Goal: Task Accomplishment & Management: Manage account settings

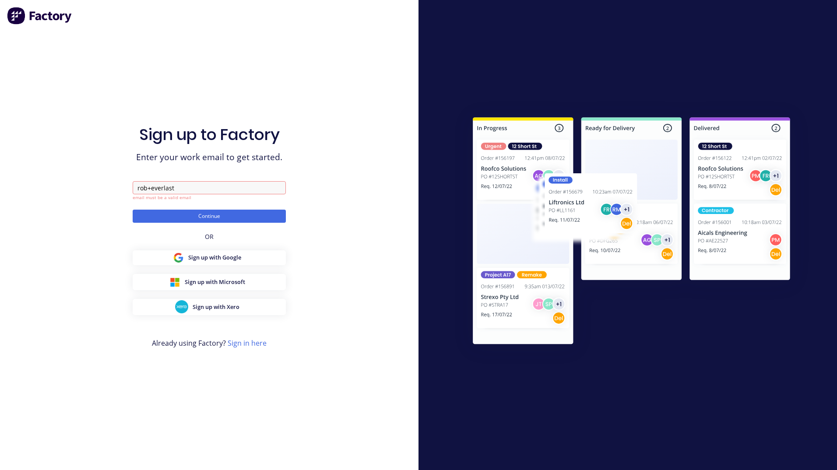
click at [189, 11] on div "Sign up to Factory Enter your work email to get started. [PERSON_NAME]+everlast…" at bounding box center [209, 235] width 419 height 470
click at [186, 190] on input "rob+everlast" at bounding box center [209, 187] width 153 height 13
type input "[EMAIL_ADDRESS][DOMAIN_NAME]"
click at [179, 217] on button "Continue" at bounding box center [209, 216] width 153 height 13
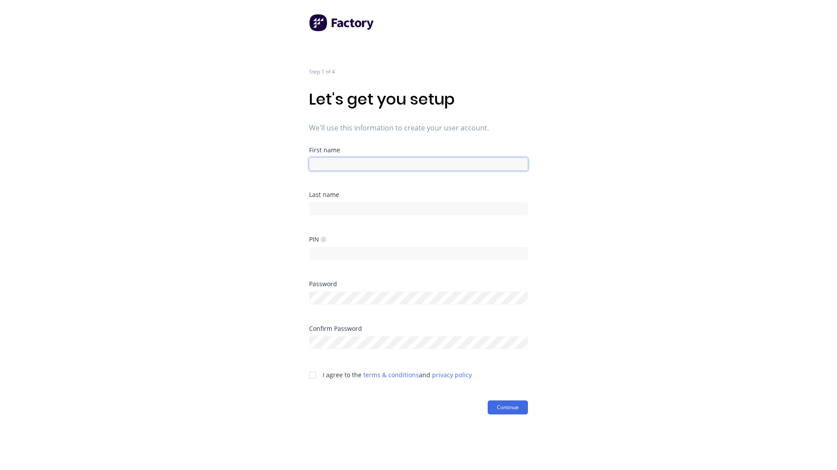
click at [350, 167] on input at bounding box center [418, 164] width 219 height 13
type input "[PERSON_NAME]"
click at [310, 375] on div at bounding box center [313, 376] width 18 height 18
click at [512, 402] on button "Continue" at bounding box center [508, 408] width 40 height 14
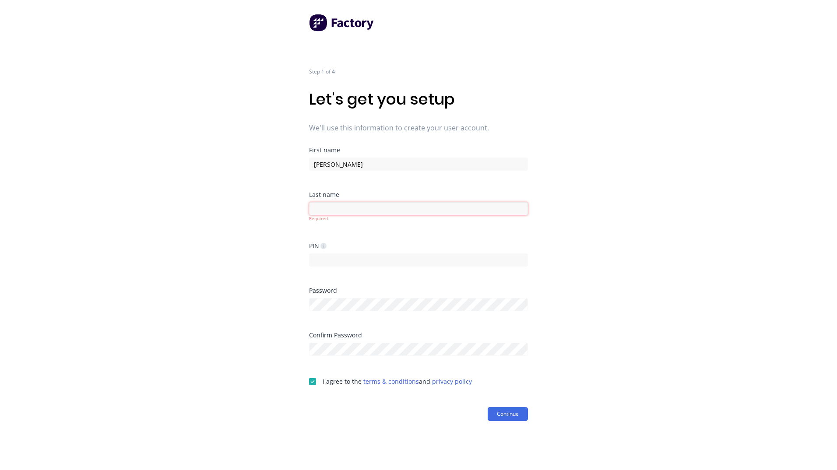
click at [339, 205] on input at bounding box center [418, 208] width 219 height 13
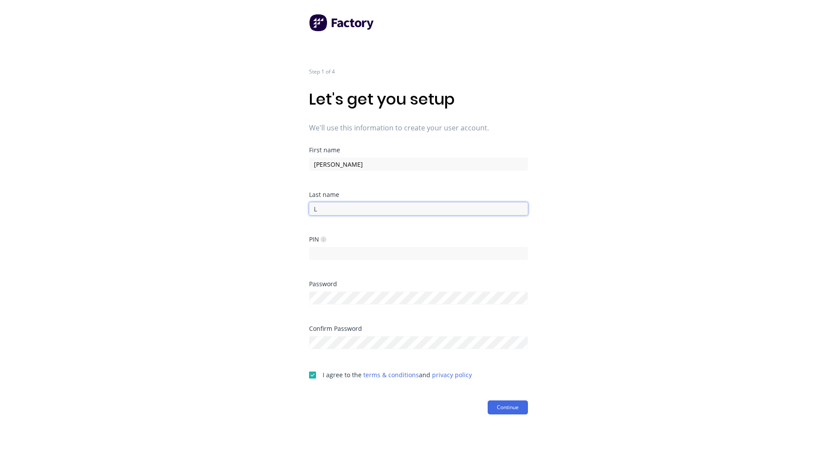
type input "L"
click at [506, 400] on form "First name [PERSON_NAME] Last name L PIN Password Confirm Password I agree to t…" at bounding box center [418, 281] width 219 height 268
click at [506, 401] on button "Continue" at bounding box center [508, 408] width 40 height 14
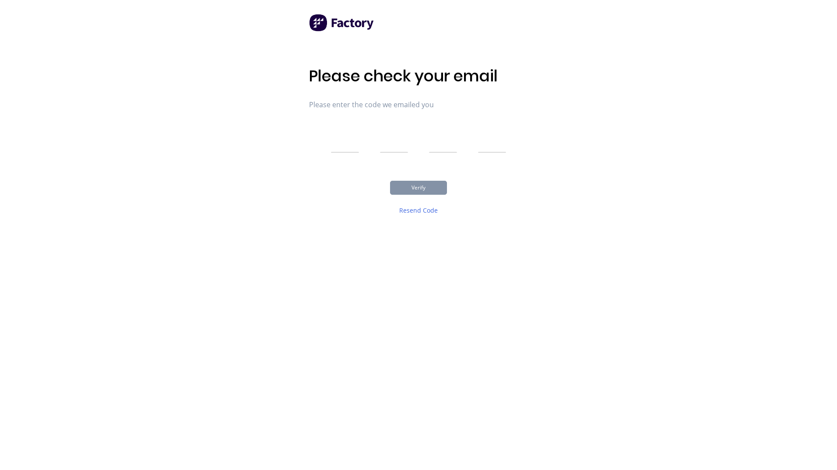
click at [342, 149] on input "text" at bounding box center [345, 142] width 28 height 22
type input "7"
type input "2"
type input "1"
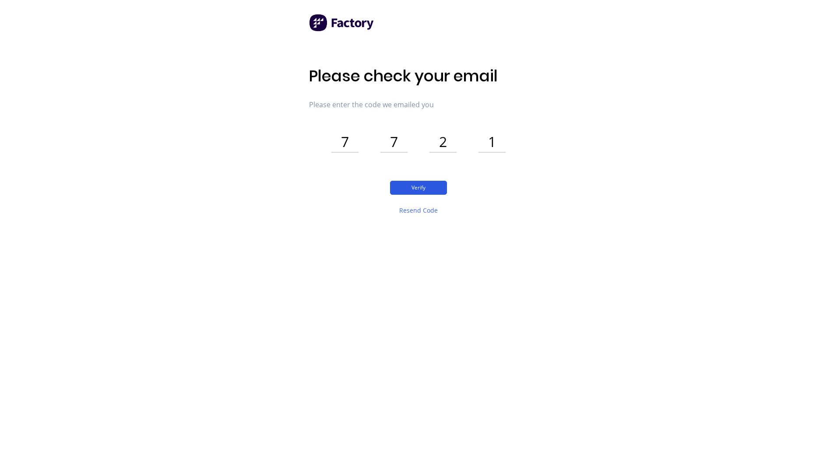
click at [427, 184] on button "Verify" at bounding box center [418, 188] width 57 height 14
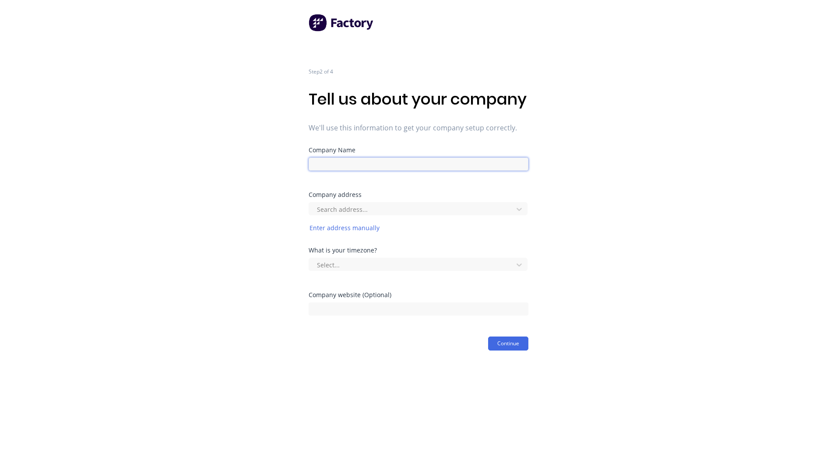
click at [313, 171] on input at bounding box center [419, 164] width 220 height 13
type input "Everlast Services"
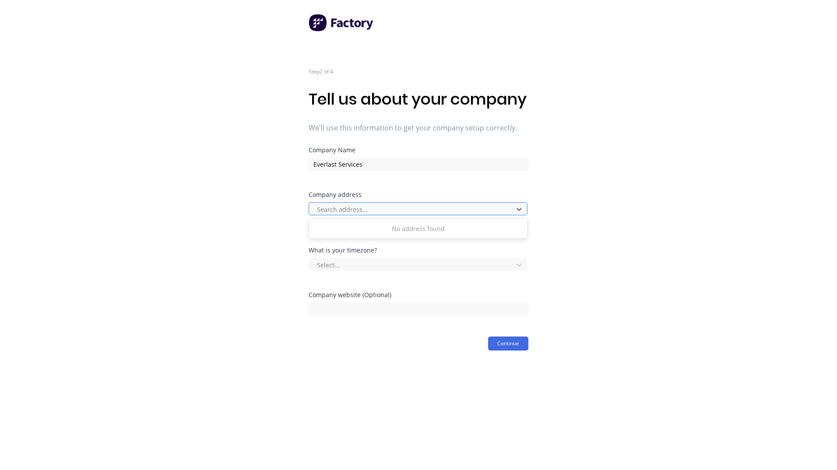
click at [353, 215] on div at bounding box center [412, 209] width 193 height 11
click at [286, 249] on div "Step 2 of 4 Tell us about your company We'll use this information to get your c…" at bounding box center [418, 175] width 837 height 351
click at [331, 233] on button "Enter address manually" at bounding box center [345, 228] width 72 height 11
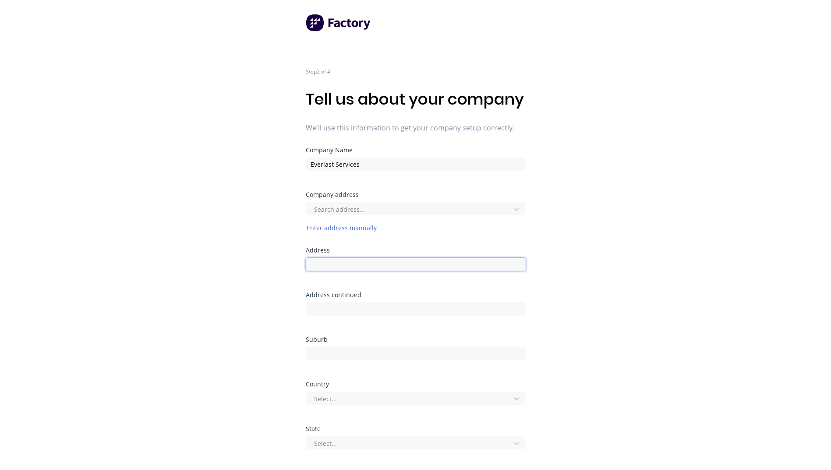
click at [336, 271] on input at bounding box center [416, 264] width 220 height 13
paste input "[STREET_ADDRESS]"
drag, startPoint x: 464, startPoint y: 284, endPoint x: 367, endPoint y: 282, distance: 97.7
click at [367, 271] on input "[STREET_ADDRESS]" at bounding box center [416, 264] width 220 height 13
type input "[STREET_ADDRESS]"
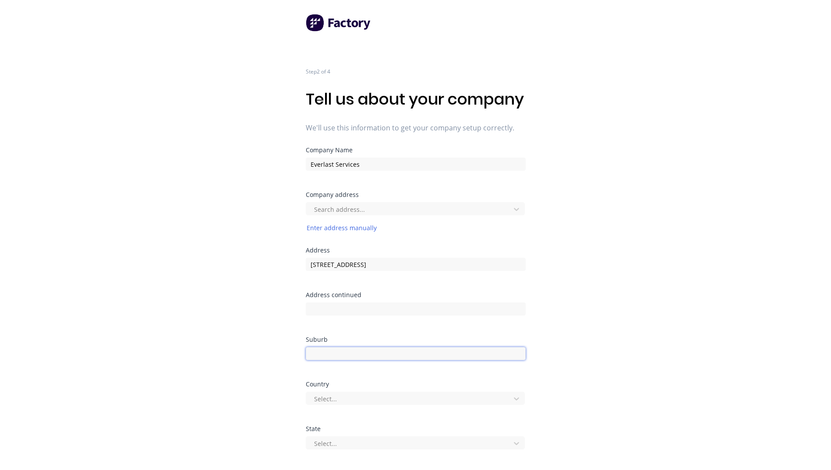
click at [331, 360] on input at bounding box center [416, 353] width 220 height 13
paste input ", [GEOGRAPHIC_DATA]"
click at [312, 360] on input ", [GEOGRAPHIC_DATA]" at bounding box center [416, 353] width 220 height 13
drag, startPoint x: 405, startPoint y: 376, endPoint x: 357, endPoint y: 375, distance: 47.7
click at [357, 360] on input "[GEOGRAPHIC_DATA]" at bounding box center [416, 353] width 220 height 13
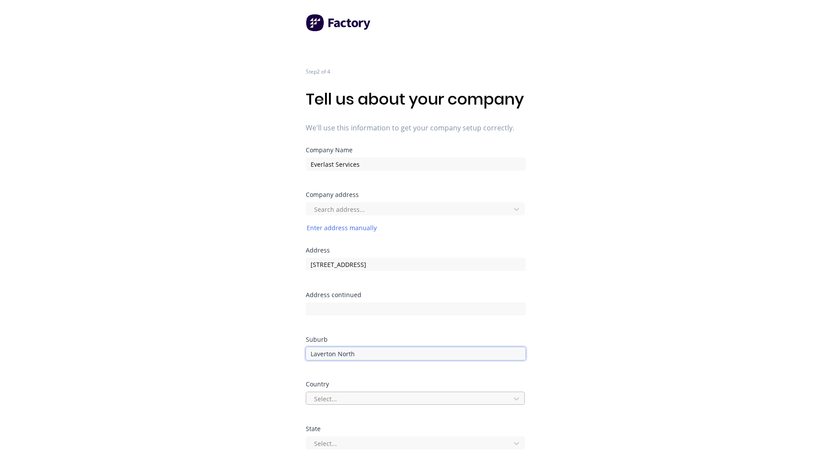
type input "Laverton North"
click at [335, 405] on div "Select..." at bounding box center [416, 398] width 220 height 13
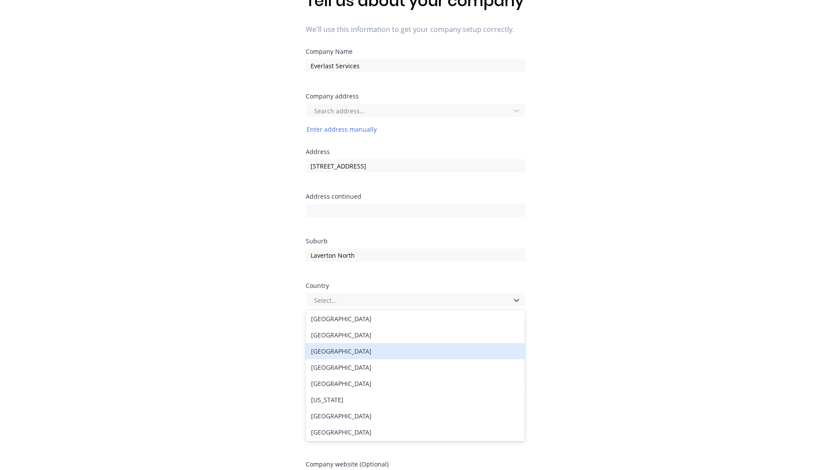
scroll to position [2, 0]
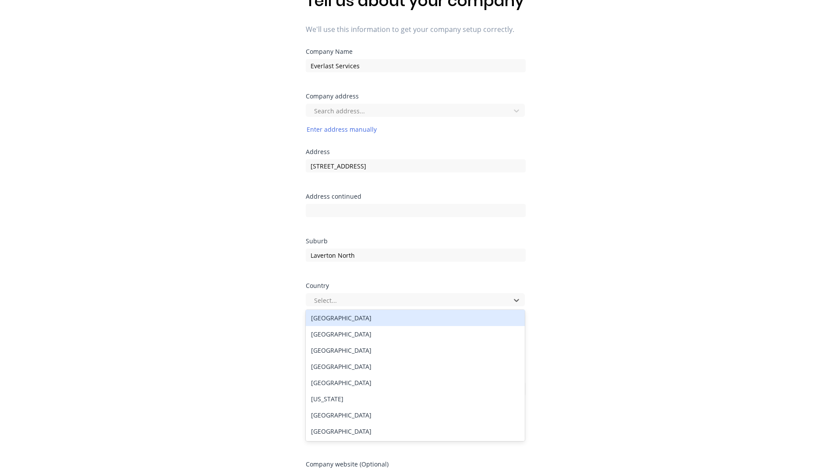
click at [323, 326] on div "[GEOGRAPHIC_DATA]" at bounding box center [415, 318] width 219 height 16
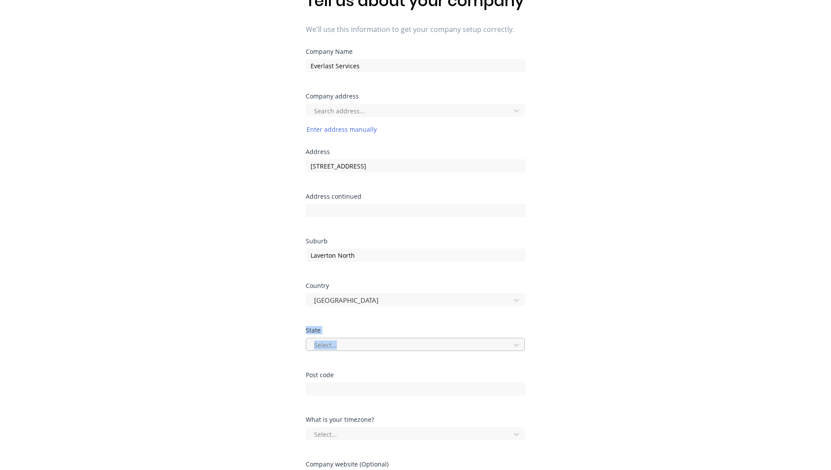
drag, startPoint x: 275, startPoint y: 332, endPoint x: 338, endPoint y: 364, distance: 70.3
click at [338, 364] on div "Step 2 of 4 Tell us about your company We'll use this information to get your c…" at bounding box center [415, 210] width 831 height 619
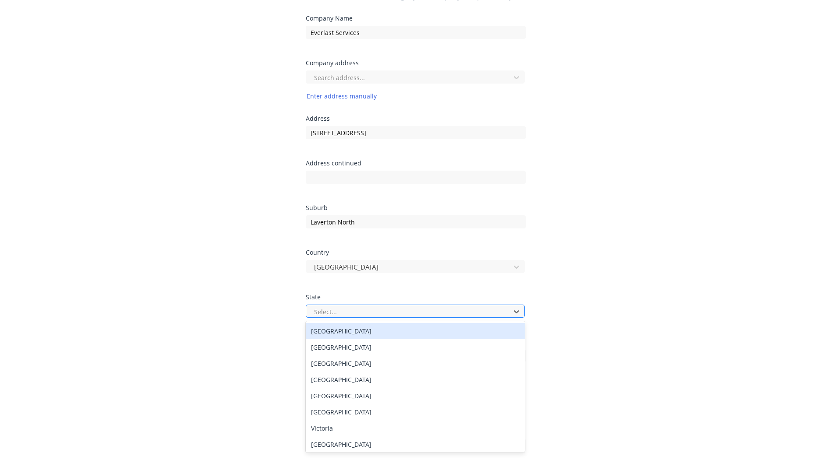
click at [338, 318] on div "8 results available. Use Up and Down to choose options, press Enter to select t…" at bounding box center [416, 311] width 220 height 13
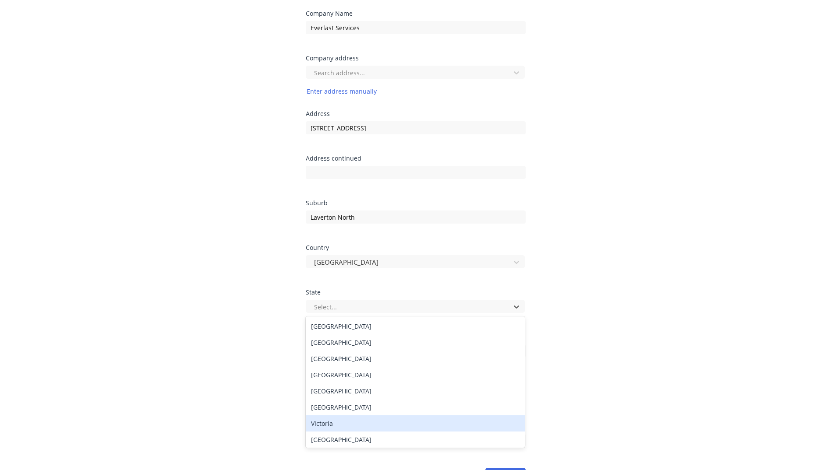
click at [330, 432] on div "Victoria" at bounding box center [415, 424] width 219 height 16
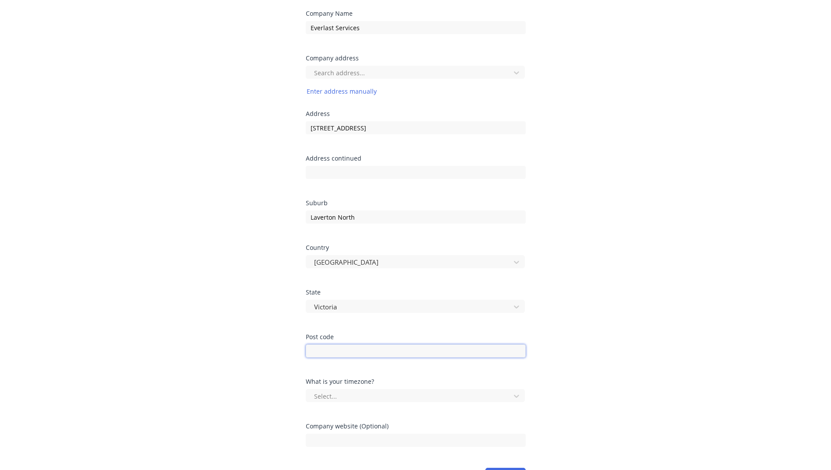
click at [332, 358] on input at bounding box center [416, 351] width 220 height 13
paste input ", [GEOGRAPHIC_DATA]"
click at [388, 358] on input ", [GEOGRAPHIC_DATA]" at bounding box center [416, 351] width 220 height 13
drag, startPoint x: 385, startPoint y: 369, endPoint x: 301, endPoint y: 365, distance: 84.2
click at [301, 365] on div "Step 2 of 4 Tell us about your company We'll use this information to get your c…" at bounding box center [415, 172] width 831 height 619
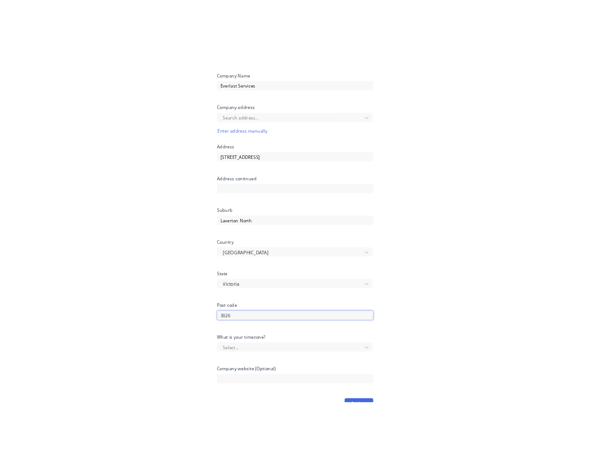
scroll to position [181, 0]
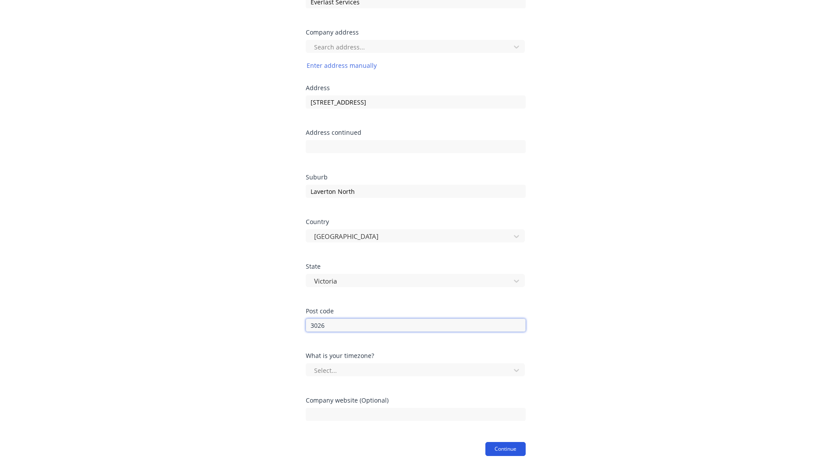
type input "3026"
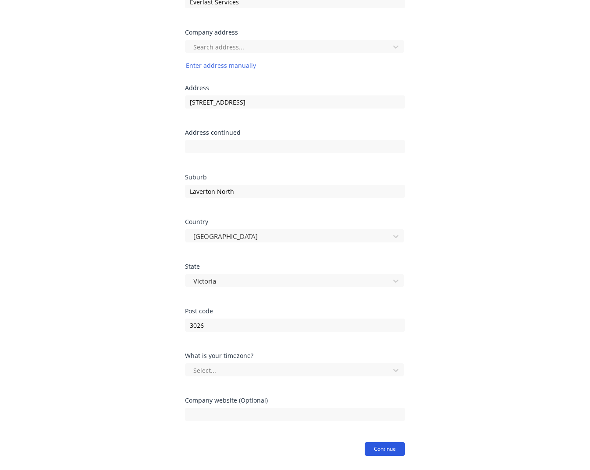
click at [502, 448] on div "Step 2 of 4 Tell us about your company We'll use this information to get your c…" at bounding box center [295, 147] width 590 height 619
click at [391, 453] on button "Continue" at bounding box center [384, 449] width 40 height 14
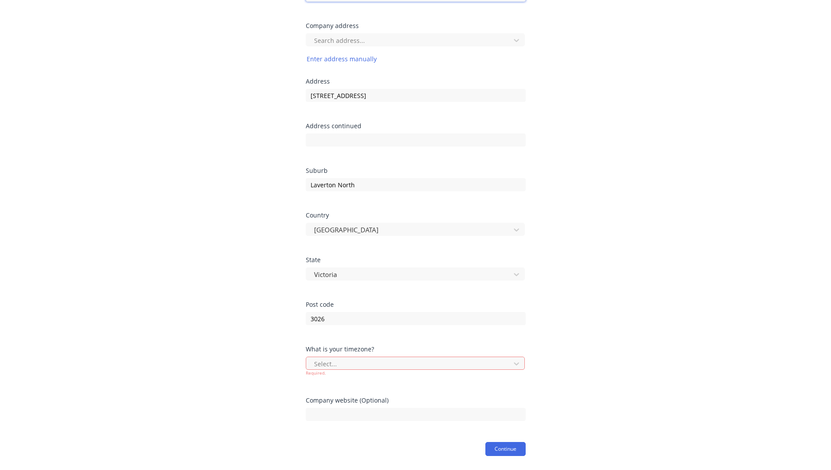
scroll to position [177, 0]
click at [361, 370] on div "Select..." at bounding box center [416, 363] width 220 height 13
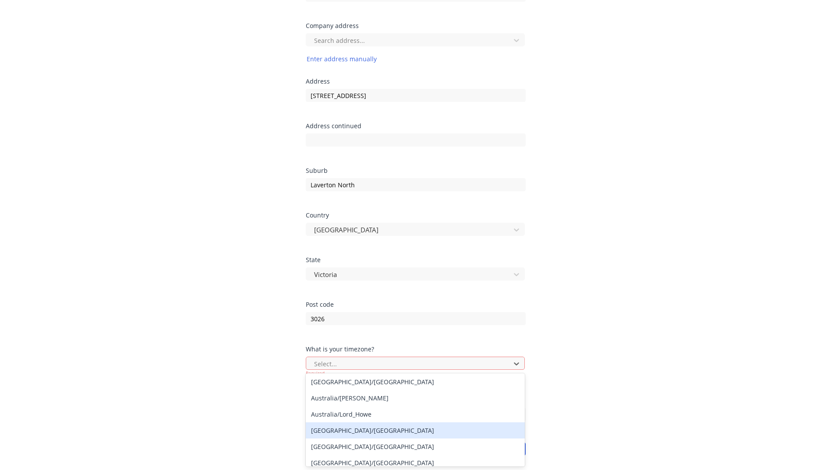
scroll to position [83, 0]
click at [359, 432] on div "[GEOGRAPHIC_DATA]/[GEOGRAPHIC_DATA]" at bounding box center [415, 430] width 219 height 16
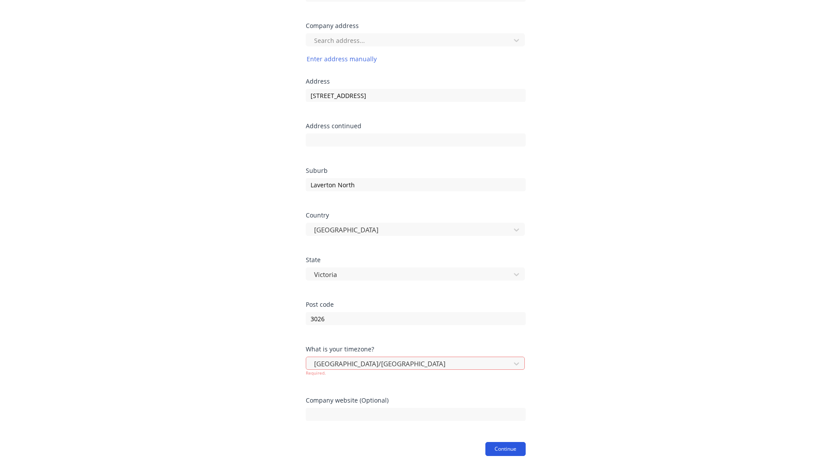
click at [512, 450] on button "Continue" at bounding box center [505, 449] width 40 height 14
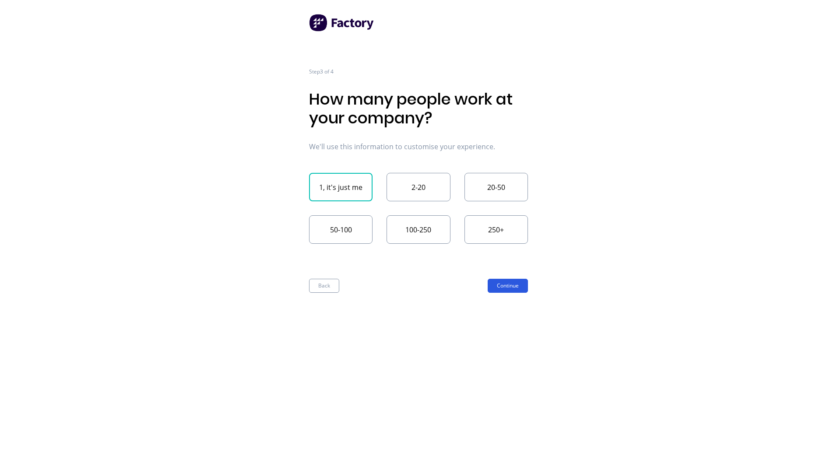
click at [511, 286] on button "Continue" at bounding box center [508, 286] width 40 height 14
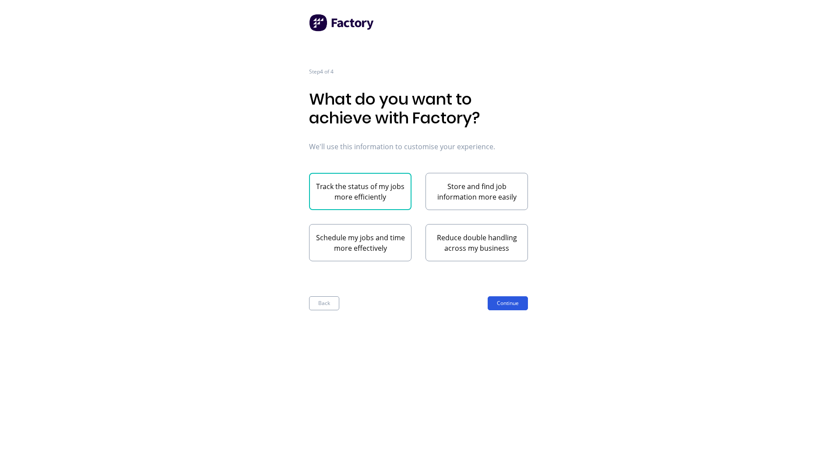
click at [510, 304] on button "Continue" at bounding box center [508, 304] width 40 height 14
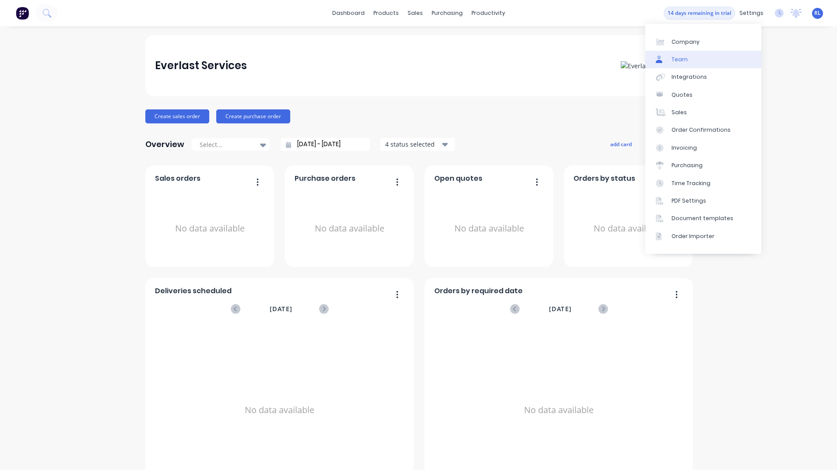
click at [692, 62] on link "Team" at bounding box center [704, 60] width 116 height 18
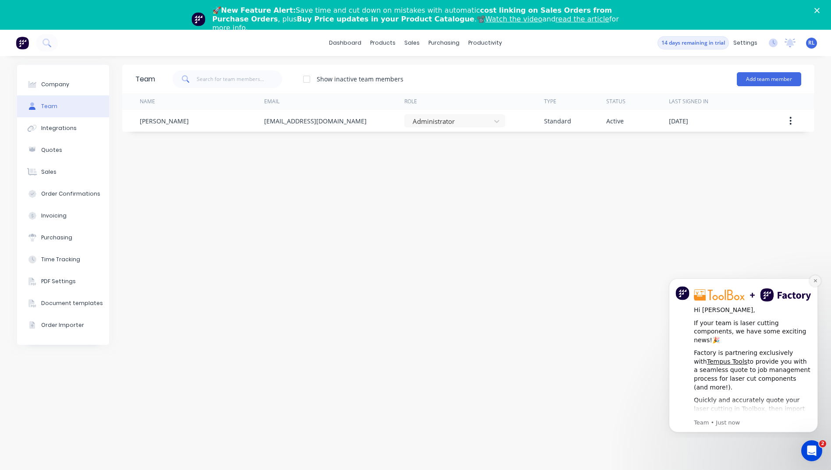
click at [816, 280] on icon "Dismiss notification" at bounding box center [814, 280] width 3 height 3
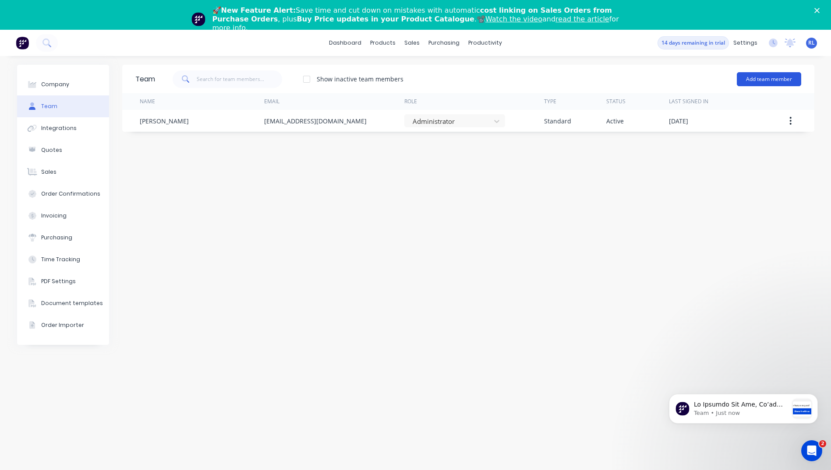
click at [763, 76] on button "Add team member" at bounding box center [769, 79] width 64 height 14
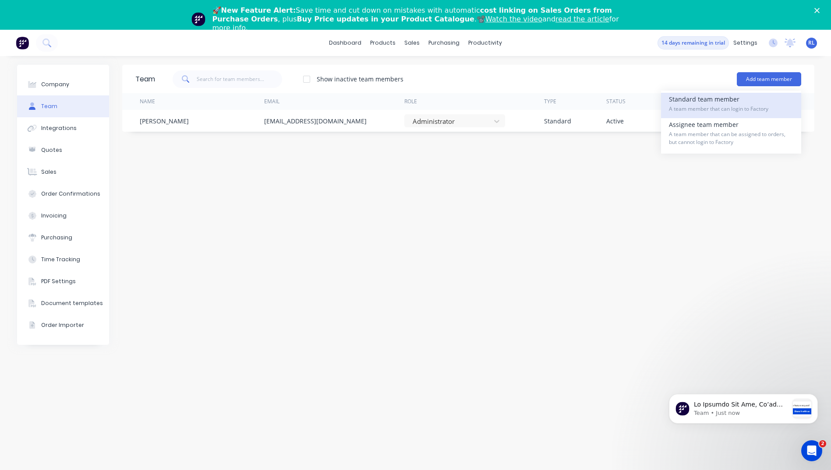
click at [712, 110] on span "A team member that can login to Factory" at bounding box center [731, 109] width 124 height 8
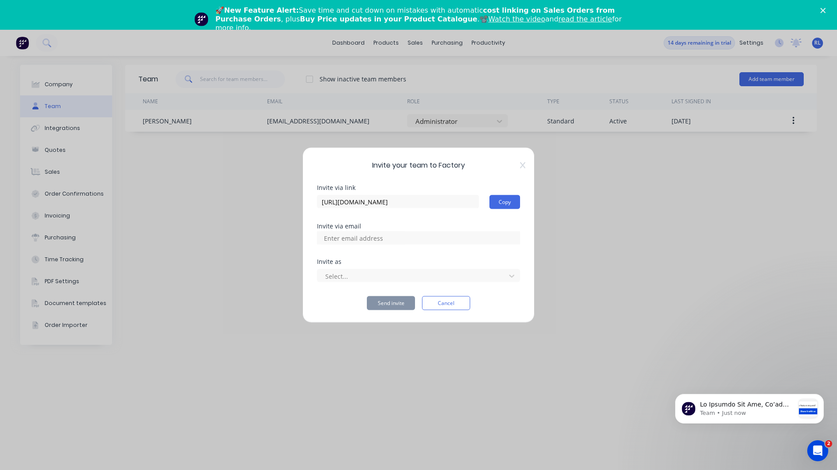
click at [364, 237] on input at bounding box center [363, 238] width 88 height 13
click at [364, 237] on input "max@everlastservices.com.au" at bounding box center [363, 238] width 88 height 13
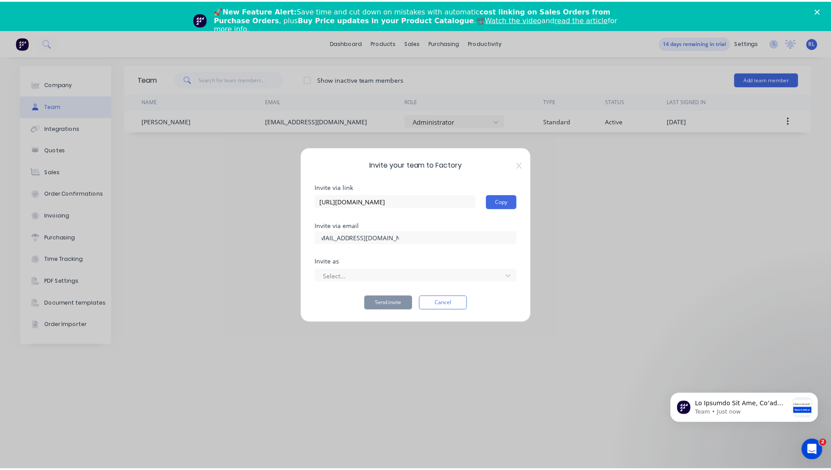
scroll to position [0, 0]
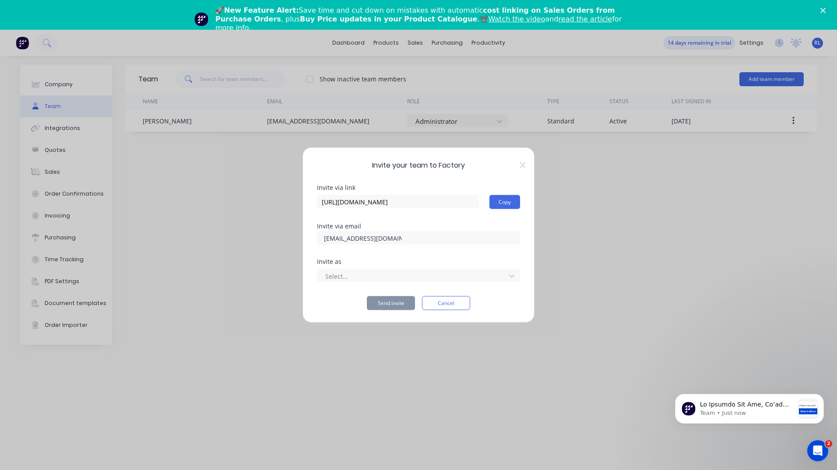
drag, startPoint x: 333, startPoint y: 238, endPoint x: 304, endPoint y: 237, distance: 28.9
click at [304, 237] on div "Invite your team to Factory Invite via link https://app.factory.app/invite/xruN…" at bounding box center [419, 236] width 232 height 176
type input "max@everlastservices.com.au"
click at [358, 254] on div "Invite via link https://app.factory.app/invite/xruNTejP Copy Invite via email I…" at bounding box center [418, 248] width 203 height 126
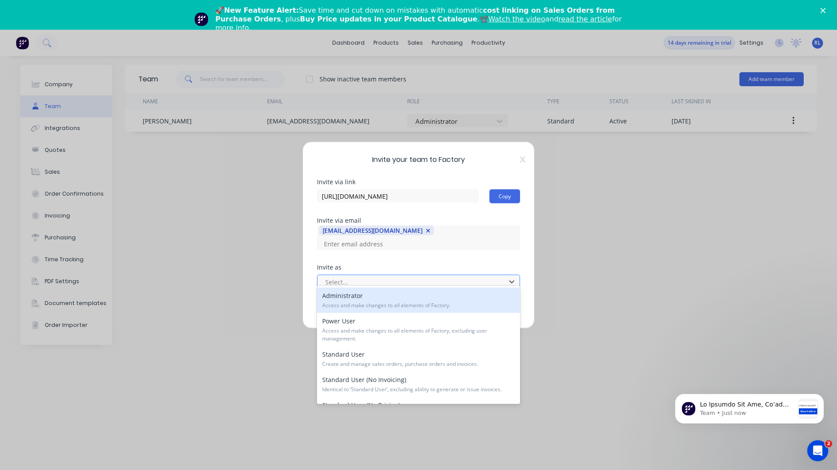
click at [347, 276] on div at bounding box center [413, 281] width 177 height 11
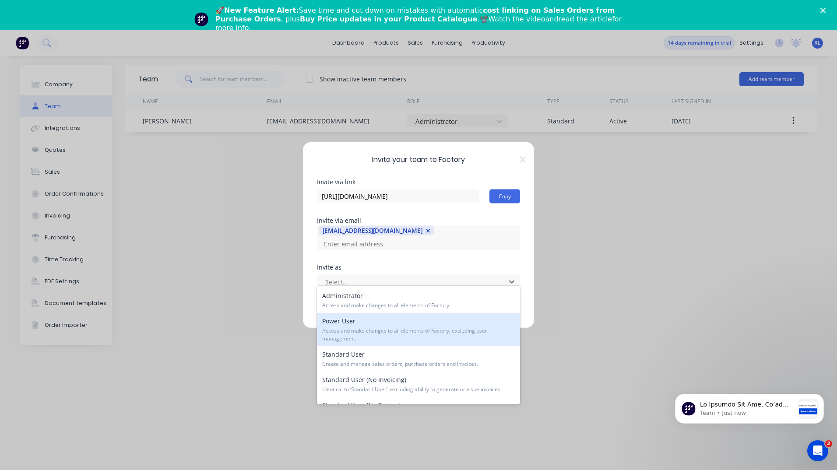
click at [424, 327] on span "Access and make changes to all elements of Factory, excluding user management." at bounding box center [418, 335] width 193 height 16
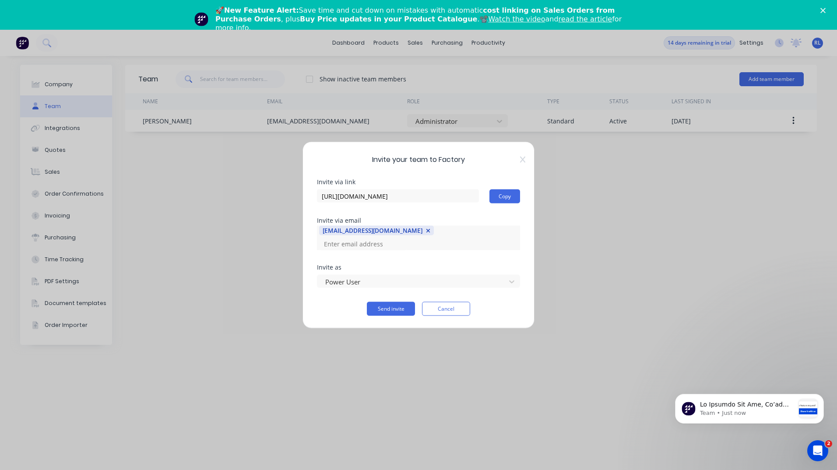
click at [343, 303] on div "Send invite Cancel" at bounding box center [418, 309] width 203 height 14
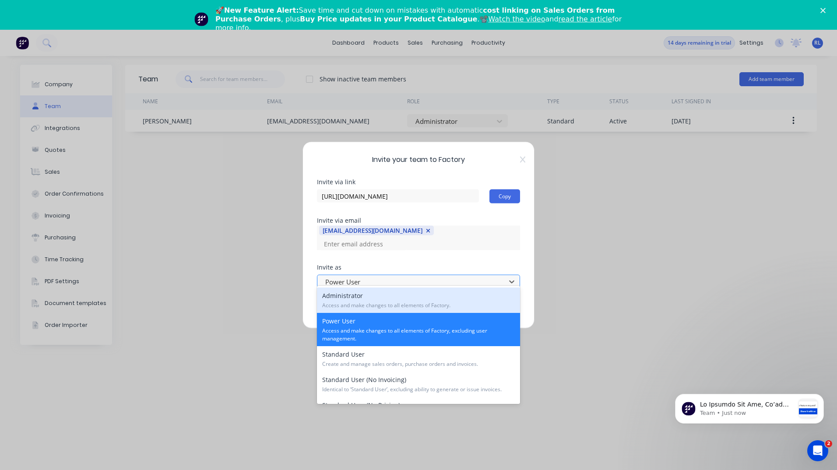
click at [368, 276] on div at bounding box center [413, 281] width 177 height 11
click at [370, 302] on span "Access and make changes to all elements of Factory." at bounding box center [418, 306] width 193 height 8
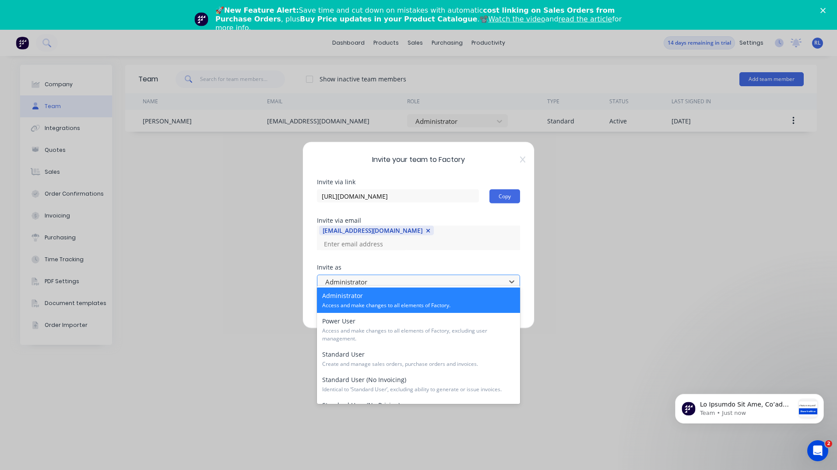
click at [384, 276] on div at bounding box center [413, 281] width 177 height 11
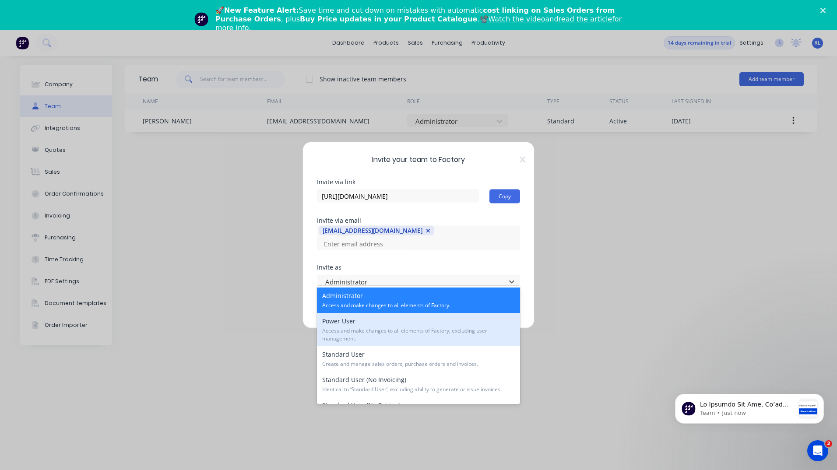
click at [374, 327] on span "Access and make changes to all elements of Factory, excluding user management." at bounding box center [418, 335] width 193 height 16
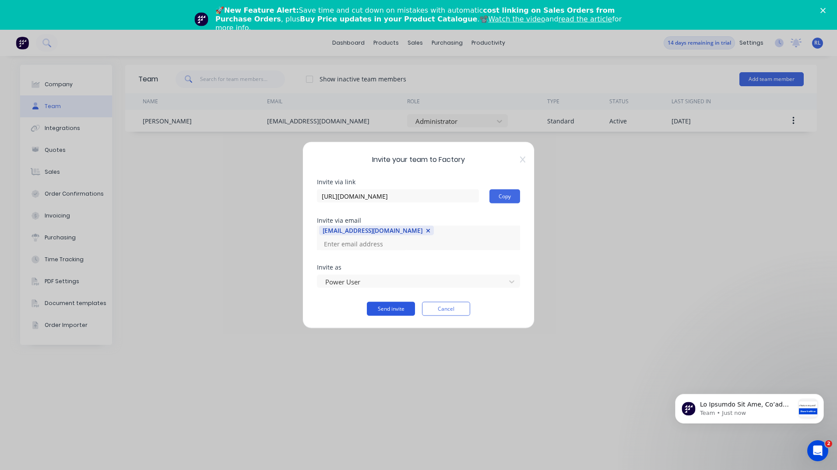
click at [400, 303] on button "Send invite" at bounding box center [391, 309] width 48 height 14
